Goal: Download file/media

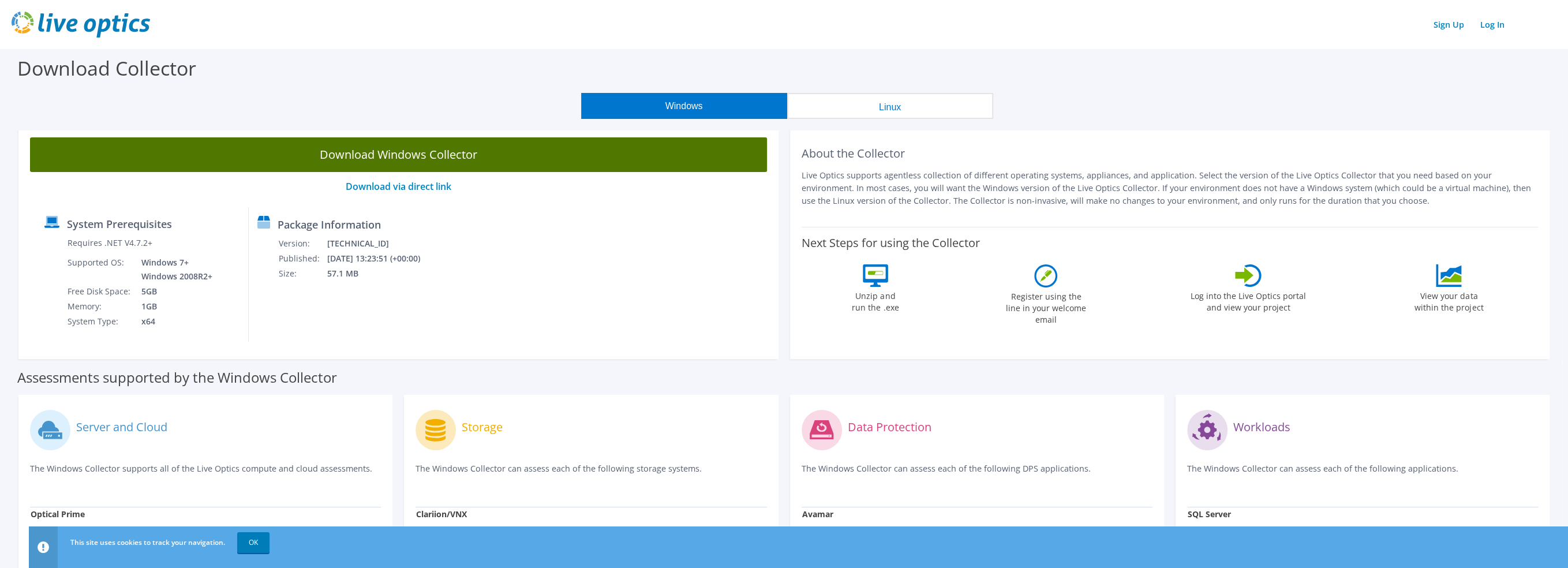
click at [535, 151] on link "Download Windows Collector" at bounding box center [399, 154] width 737 height 35
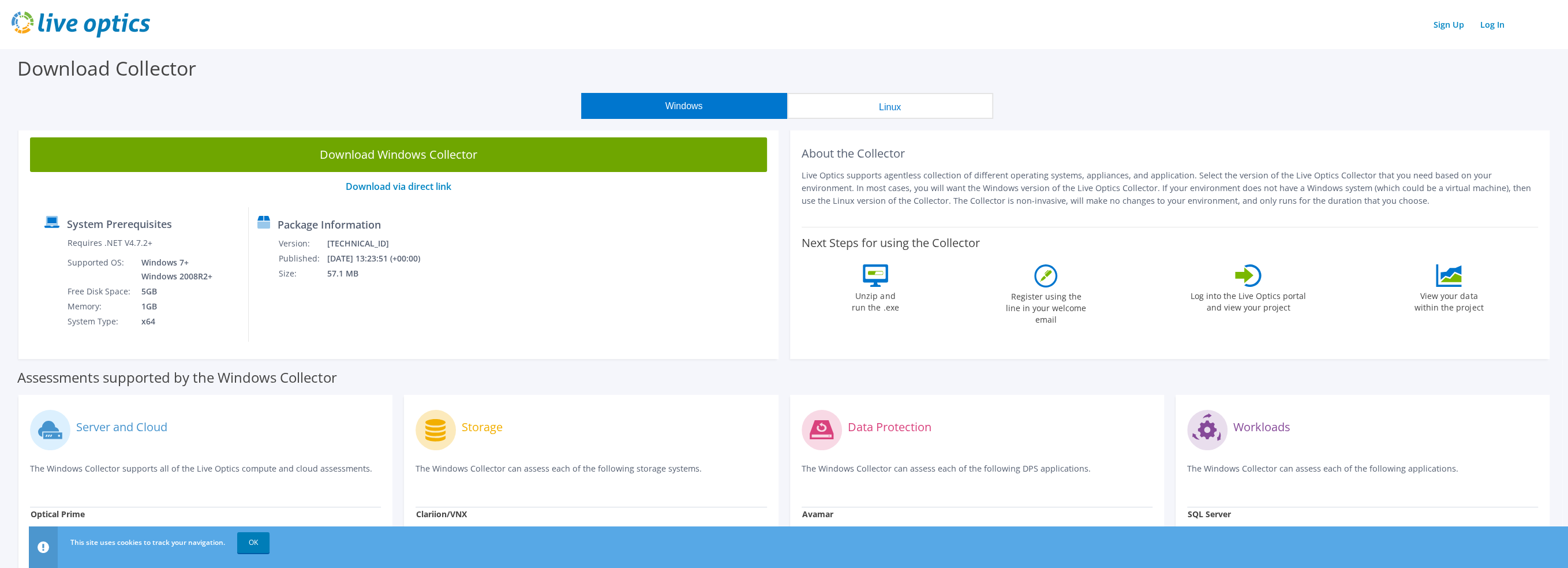
click at [570, 156] on link "Download Windows Collector" at bounding box center [399, 154] width 737 height 35
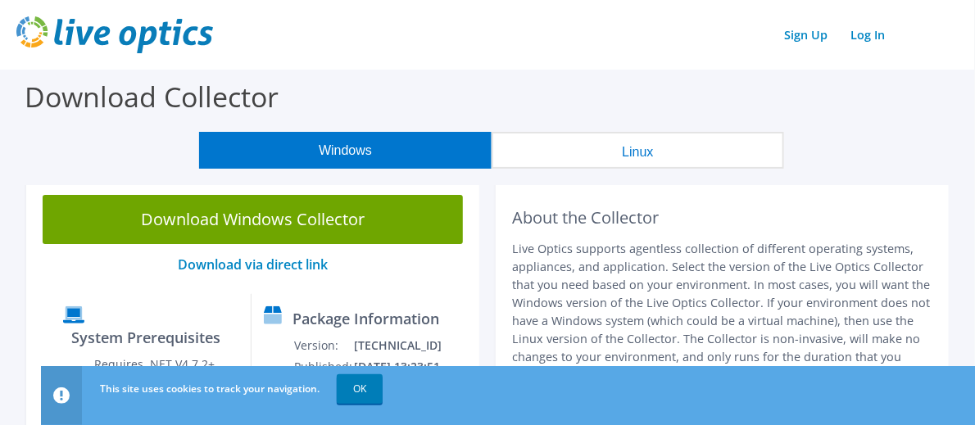
click at [137, 152] on div "Windows Linux" at bounding box center [491, 150] width 950 height 37
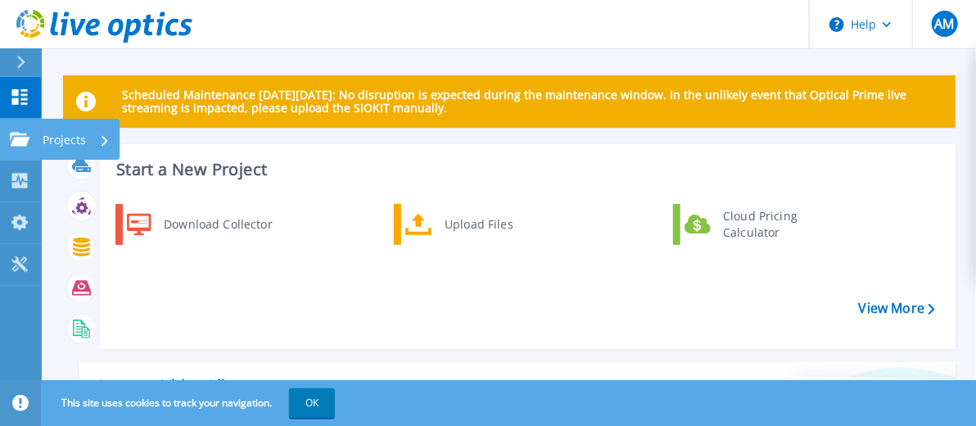
click at [49, 141] on p "Projects" at bounding box center [64, 140] width 43 height 43
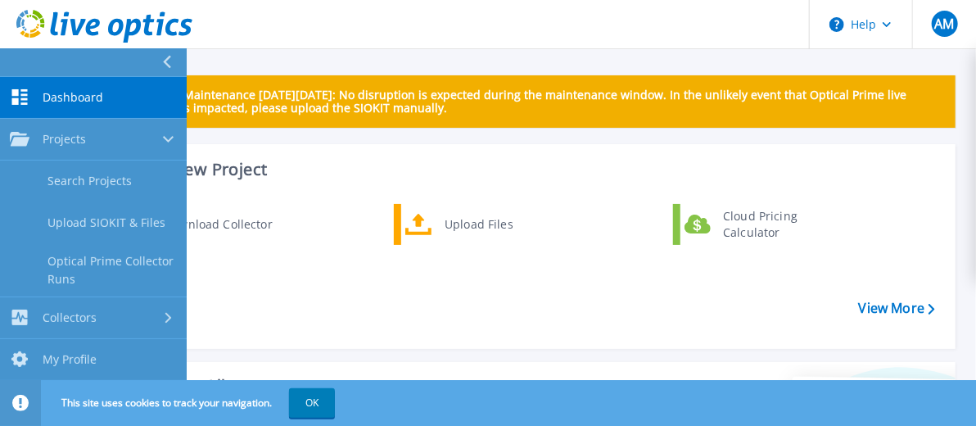
click at [319, 162] on h3 "Start a New Project" at bounding box center [525, 170] width 818 height 18
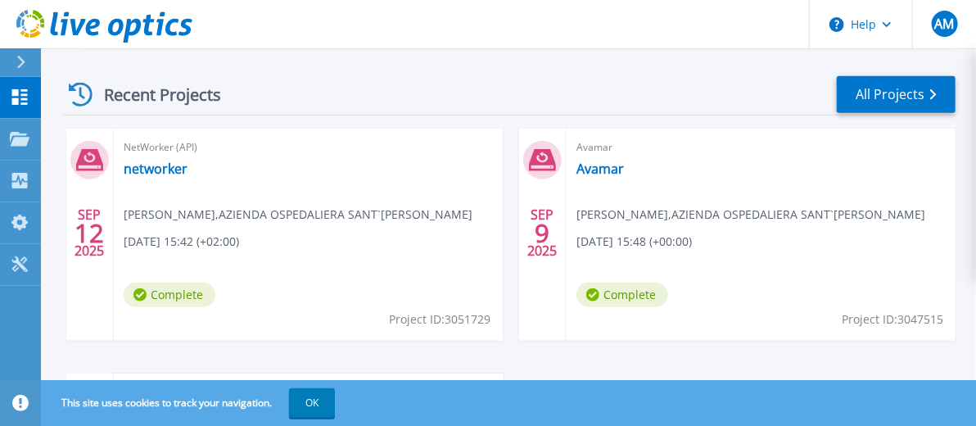
scroll to position [511, 0]
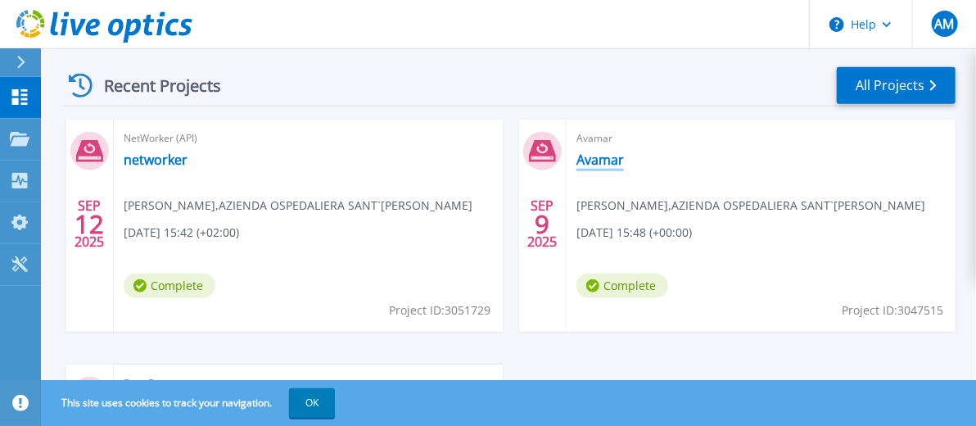
click at [600, 158] on link "Avamar" at bounding box center [601, 160] width 48 height 16
